Goal: Task Accomplishment & Management: Use online tool/utility

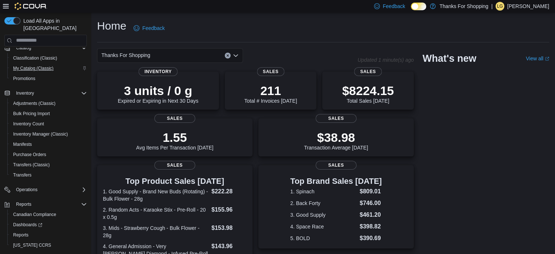
scroll to position [83, 0]
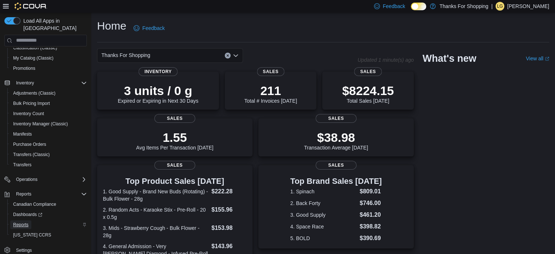
click at [23, 222] on span "Reports" at bounding box center [20, 225] width 15 height 6
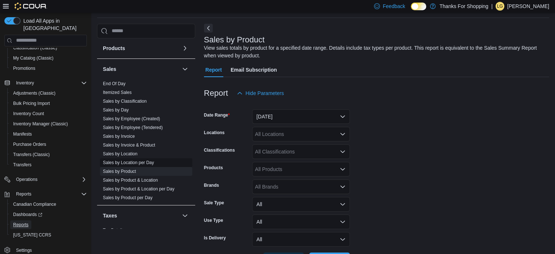
scroll to position [456, 0]
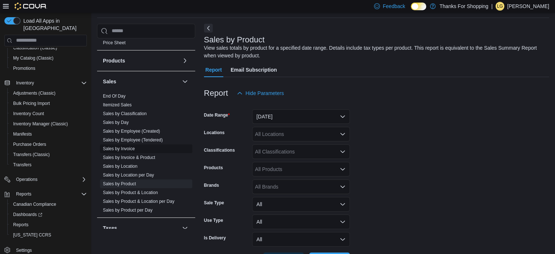
click at [127, 146] on link "Sales by Invoice" at bounding box center [119, 148] width 32 height 5
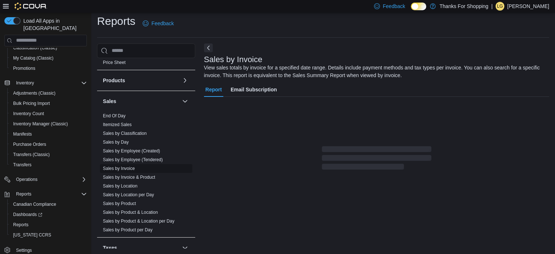
scroll to position [24, 0]
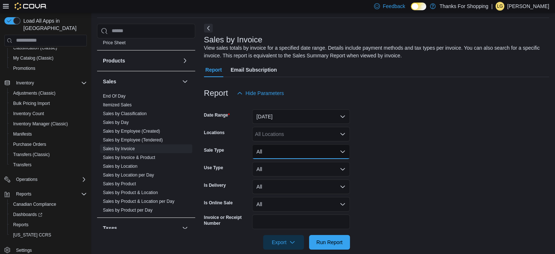
click at [303, 157] on button "All" at bounding box center [301, 151] width 98 height 15
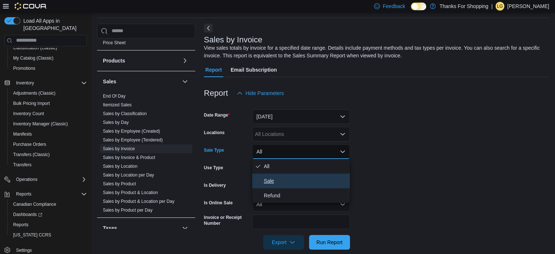
click at [264, 178] on span "Sale" at bounding box center [305, 180] width 83 height 9
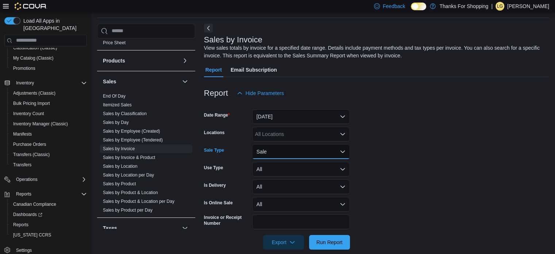
scroll to position [34, 0]
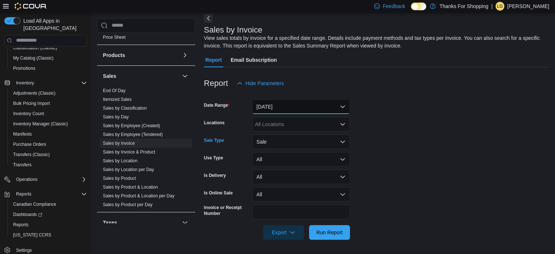
click at [306, 108] on button "Yesterday" at bounding box center [301, 106] width 98 height 15
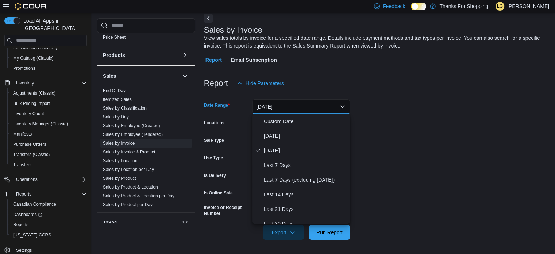
click at [306, 108] on button "Yesterday" at bounding box center [301, 106] width 98 height 15
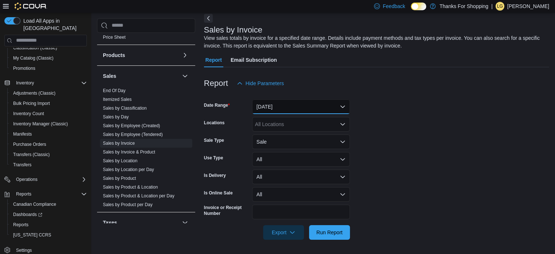
click at [306, 108] on button "Yesterday" at bounding box center [301, 106] width 98 height 15
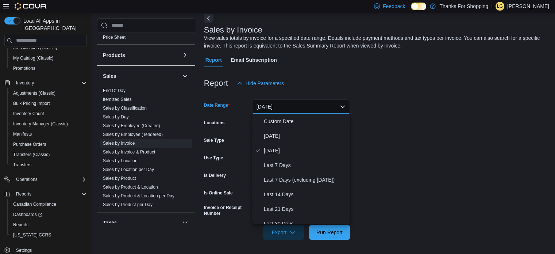
click at [279, 152] on span "Yesterday" at bounding box center [305, 150] width 83 height 9
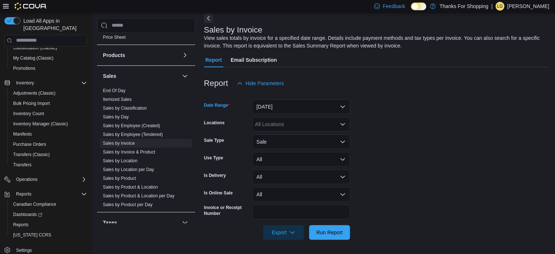
click at [310, 124] on div "All Locations" at bounding box center [301, 124] width 98 height 15
type input "***"
click at [280, 138] on span "8th St" at bounding box center [279, 136] width 14 height 7
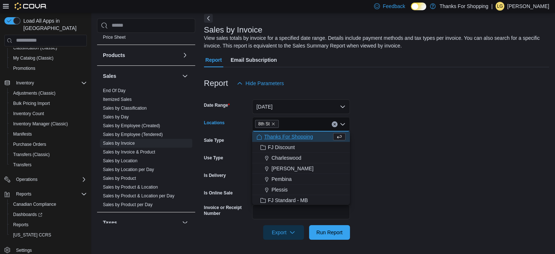
click at [369, 166] on form "Date Range Yesterday Locations 8th St Combo box. Selected. 8th St. Press Backsp…" at bounding box center [376, 165] width 345 height 149
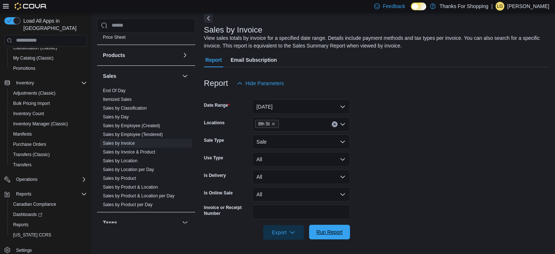
click at [327, 231] on span "Run Report" at bounding box center [330, 231] width 26 height 7
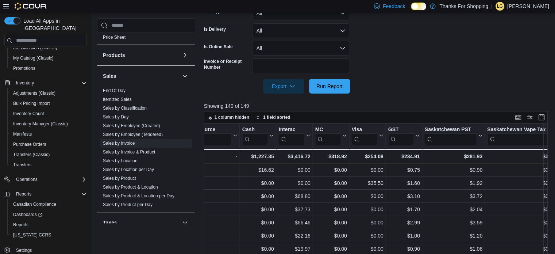
scroll to position [0, 1460]
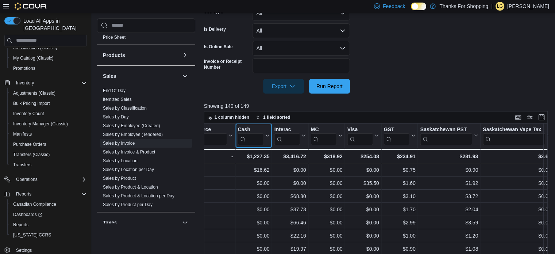
click at [267, 134] on icon at bounding box center [267, 135] width 6 height 4
click at [256, 164] on span "Sort Low-High" at bounding box center [259, 163] width 28 height 6
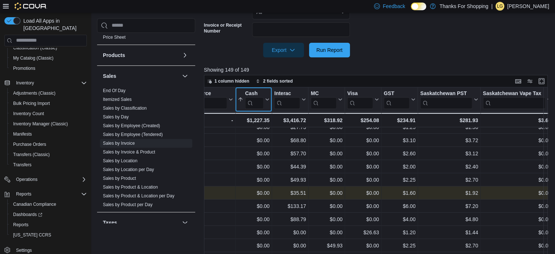
scroll to position [246, 0]
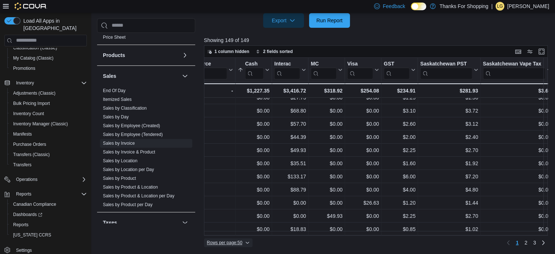
click at [248, 239] on span "Rows per page : 50" at bounding box center [228, 242] width 43 height 9
click at [231, 225] on span "100 rows" at bounding box center [237, 227] width 23 height 6
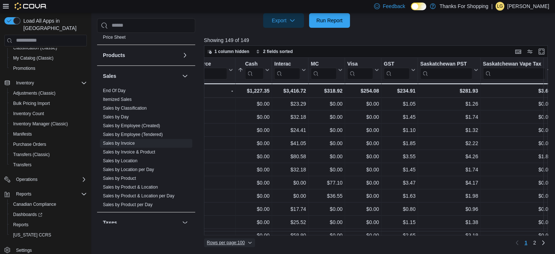
scroll to position [1180, 1460]
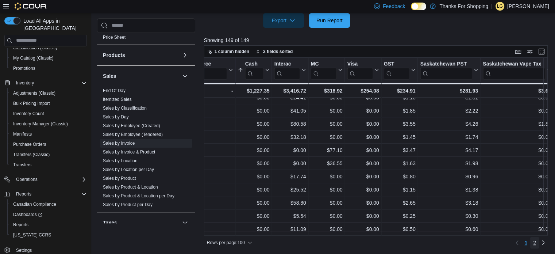
click at [539, 239] on link "2" at bounding box center [534, 243] width 9 height 12
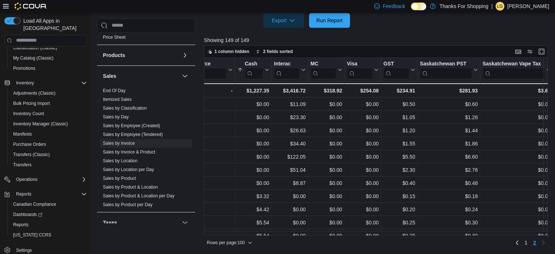
scroll to position [0, 1460]
click at [235, 49] on span "1 column hidden" at bounding box center [232, 52] width 35 height 6
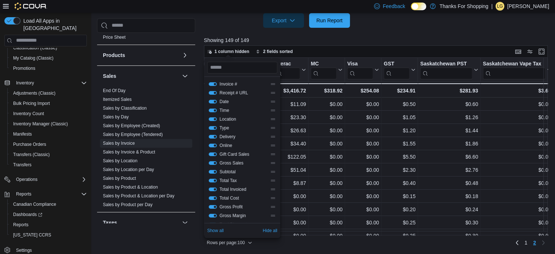
click at [278, 39] on p "Showing 149 of 149" at bounding box center [378, 40] width 348 height 7
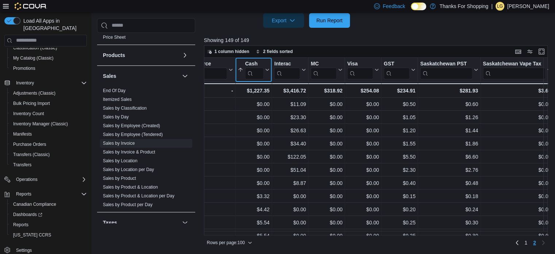
click at [260, 68] on input "search" at bounding box center [254, 73] width 19 height 12
type input "*"
click at [305, 69] on div at bounding box center [308, 70] width 6 height 24
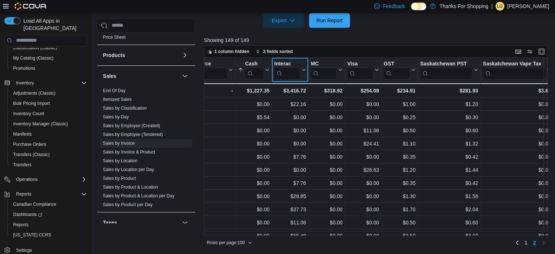
click at [302, 68] on icon at bounding box center [303, 70] width 6 height 4
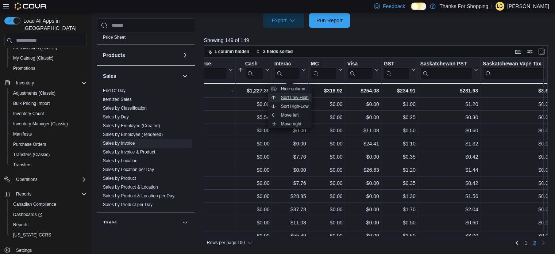
click at [303, 97] on span "Sort Low-High" at bounding box center [295, 98] width 28 height 6
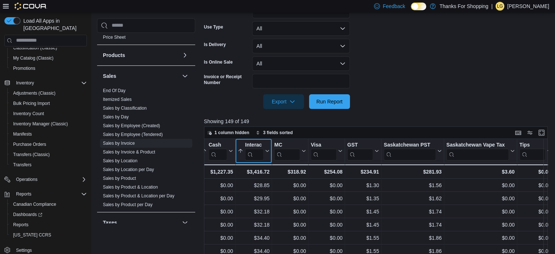
scroll to position [210, 0]
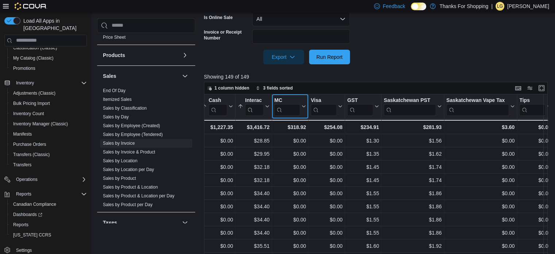
click at [304, 105] on icon at bounding box center [303, 106] width 6 height 4
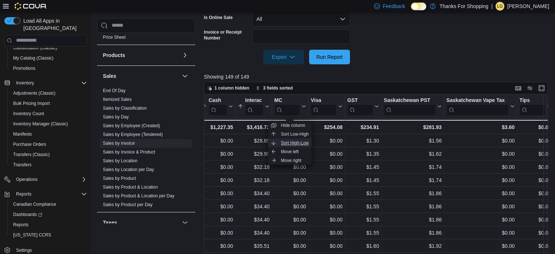
click at [296, 143] on span "Sort High-Low" at bounding box center [295, 143] width 28 height 6
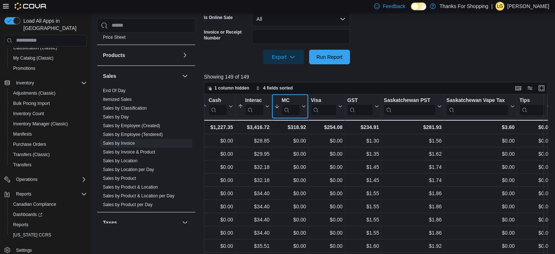
click at [303, 105] on icon at bounding box center [303, 106] width 6 height 4
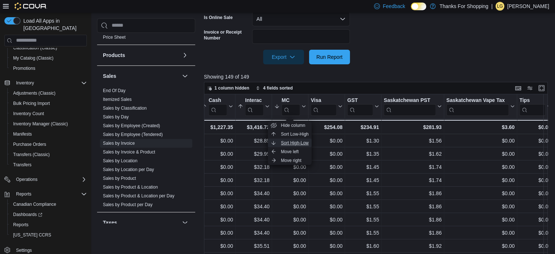
click at [298, 141] on span "Sort High-Low" at bounding box center [295, 143] width 28 height 6
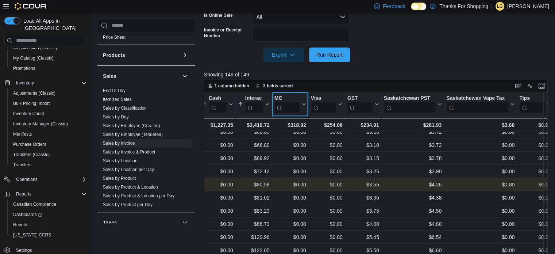
scroll to position [246, 0]
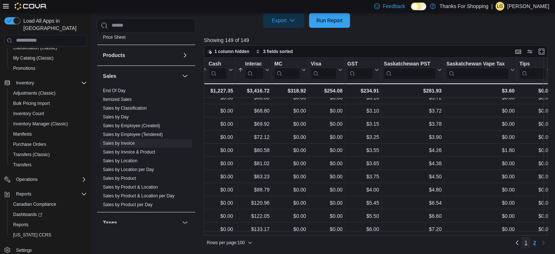
click at [530, 242] on link "1" at bounding box center [526, 243] width 9 height 12
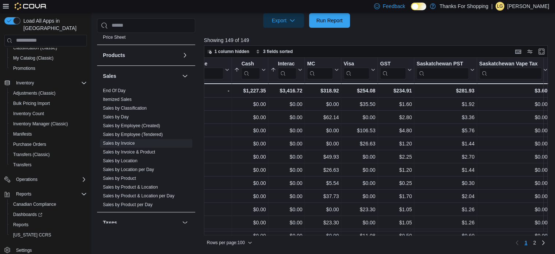
scroll to position [0, 1460]
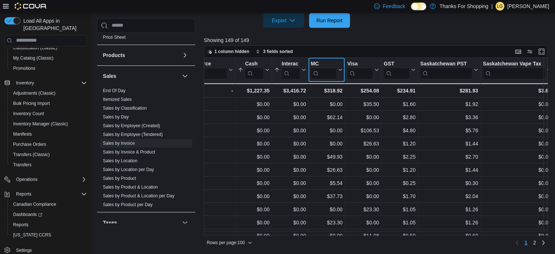
click at [340, 70] on icon at bounding box center [339, 70] width 3 height 2
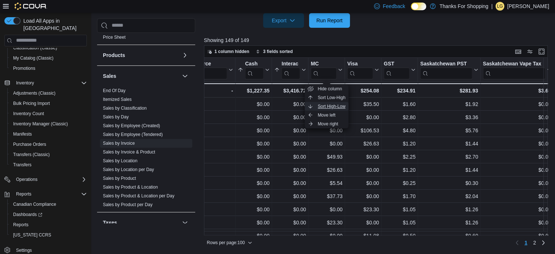
click at [336, 105] on span "Sort High-Low" at bounding box center [332, 106] width 28 height 6
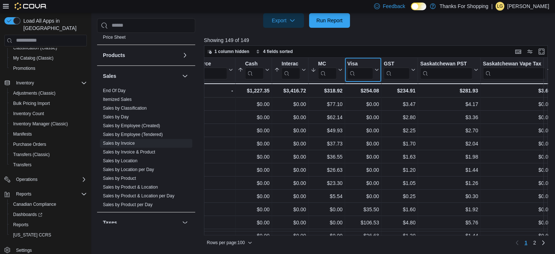
click at [375, 69] on icon at bounding box center [376, 70] width 6 height 4
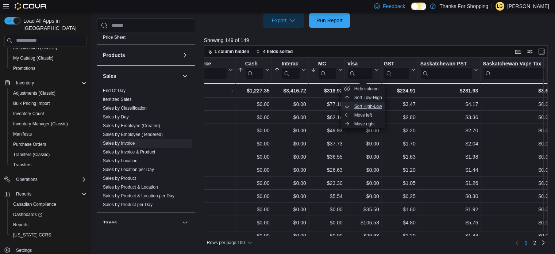
click at [369, 104] on span "Sort High-Low" at bounding box center [368, 106] width 28 height 6
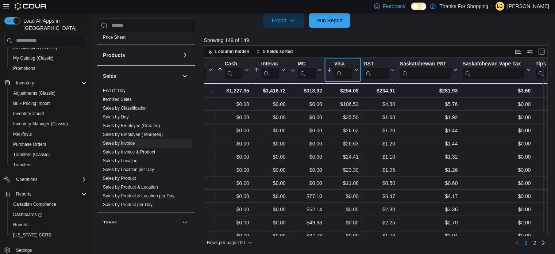
scroll to position [0, 1497]
